Goal: Task Accomplishment & Management: Complete application form

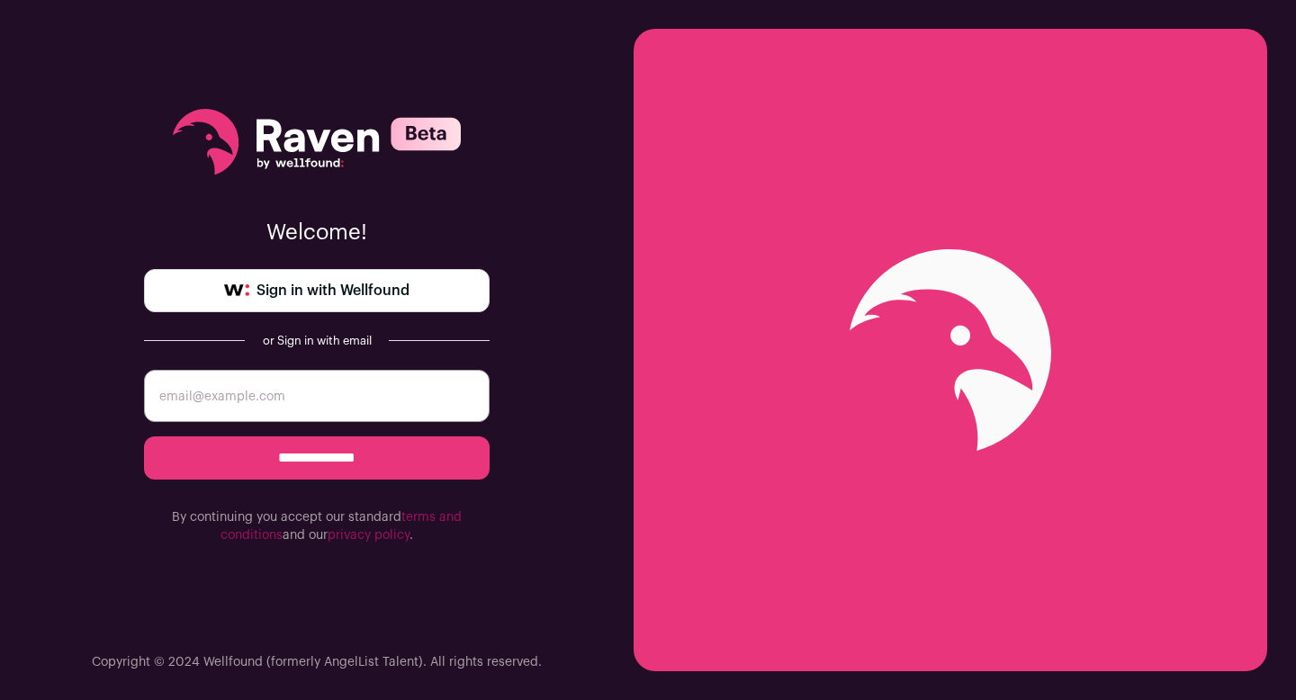
click at [339, 284] on span "Sign in with Wellfound" at bounding box center [333, 291] width 153 height 22
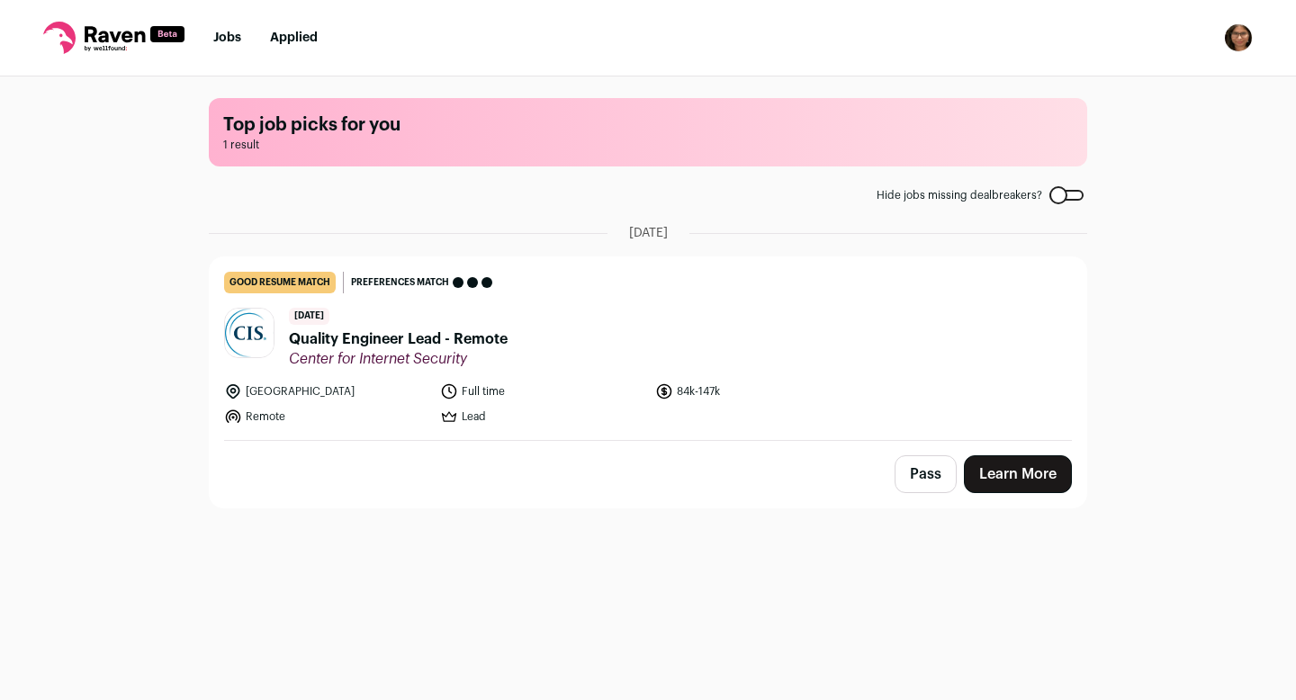
click at [1025, 473] on link "Learn More" at bounding box center [1018, 475] width 108 height 38
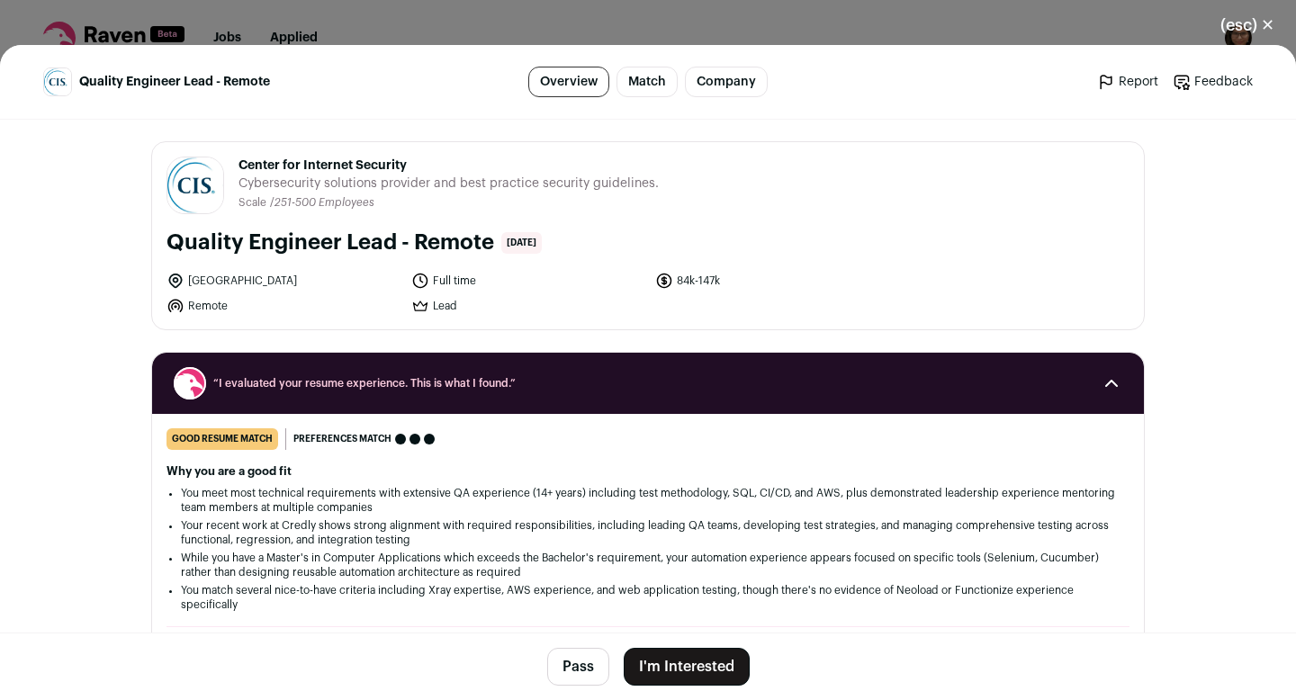
click at [674, 669] on button "I'm Interested" at bounding box center [687, 667] width 126 height 38
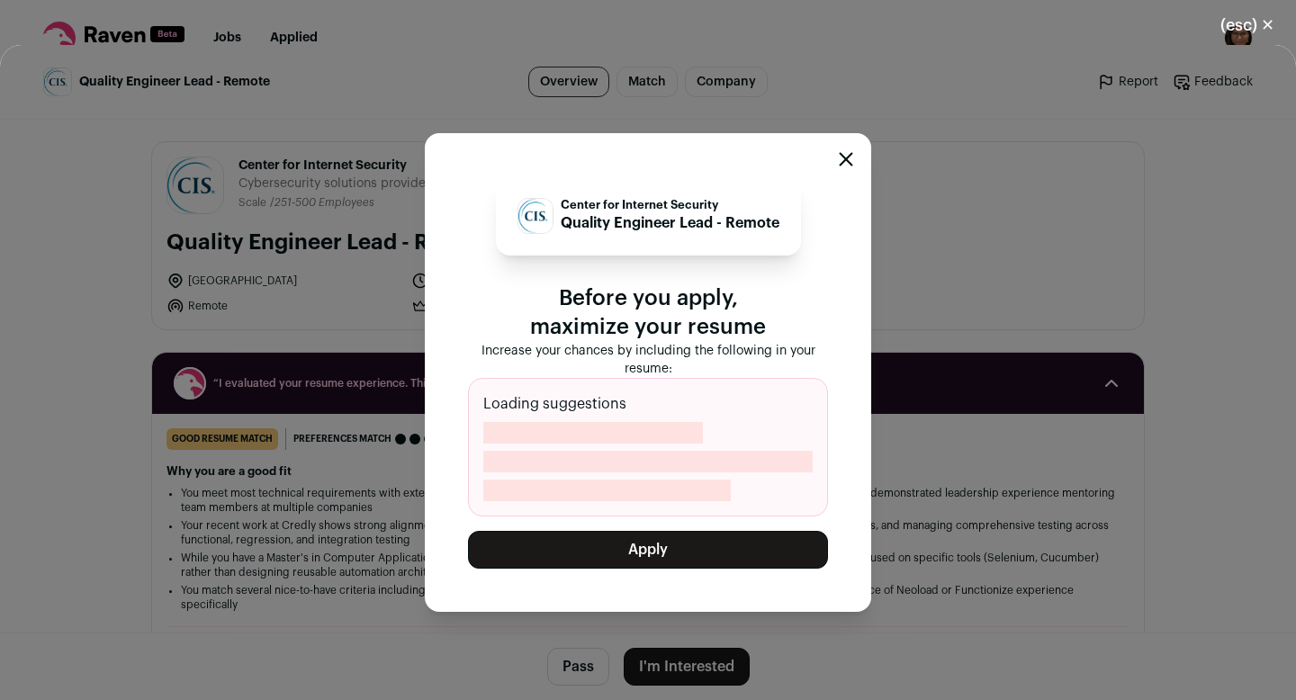
click at [581, 415] on div "Loading suggestions" at bounding box center [648, 447] width 360 height 139
click at [621, 548] on button "Apply" at bounding box center [648, 550] width 360 height 38
